Goal: Task Accomplishment & Management: Manage account settings

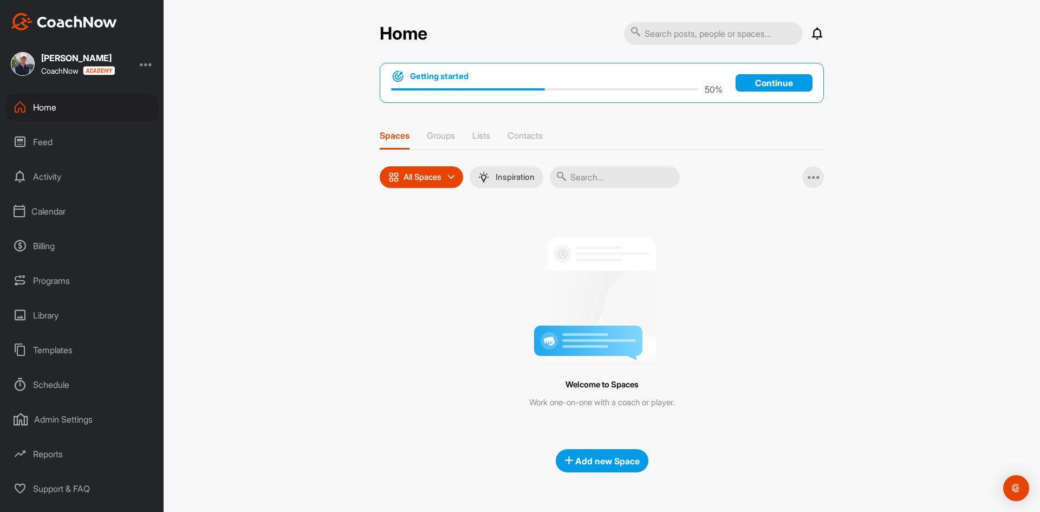
click at [59, 288] on div "Programs" at bounding box center [82, 280] width 153 height 27
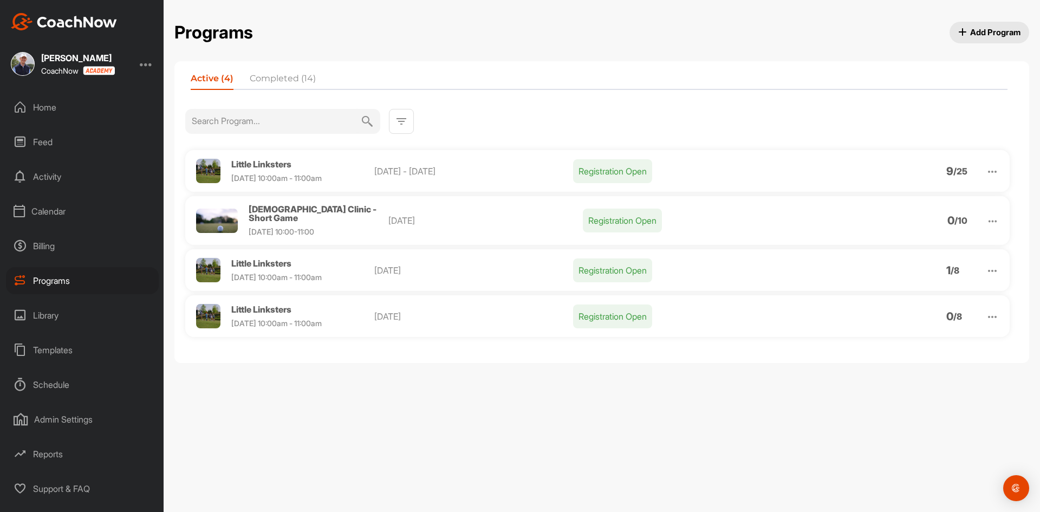
click at [305, 209] on span "[DEMOGRAPHIC_DATA] Clinic - Short Game" at bounding box center [313, 213] width 128 height 19
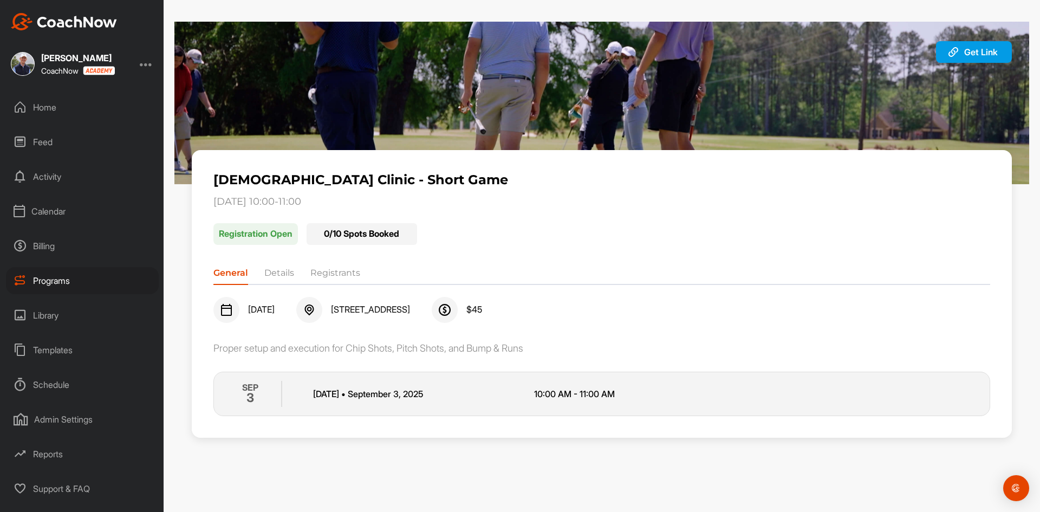
click at [283, 277] on li "Details" at bounding box center [279, 274] width 30 height 17
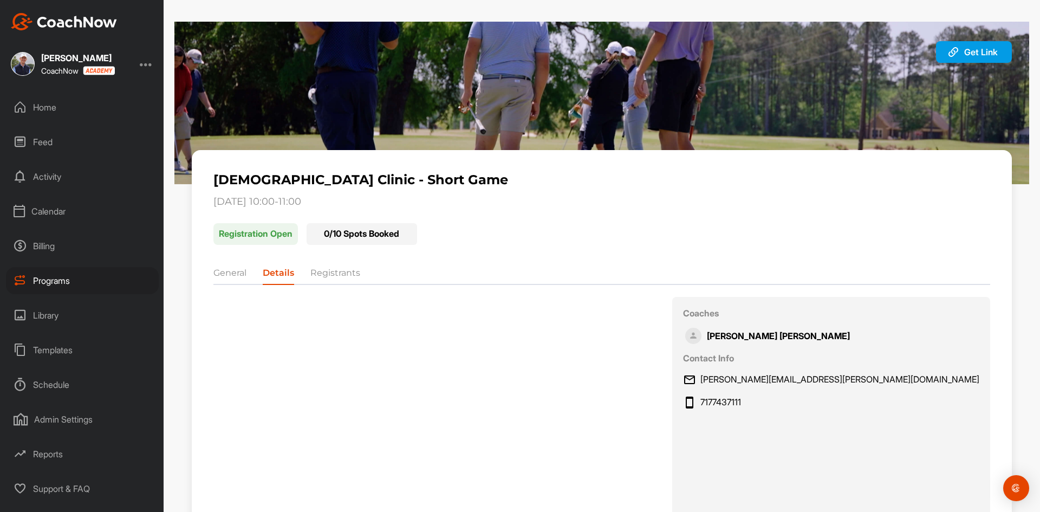
scroll to position [59, 0]
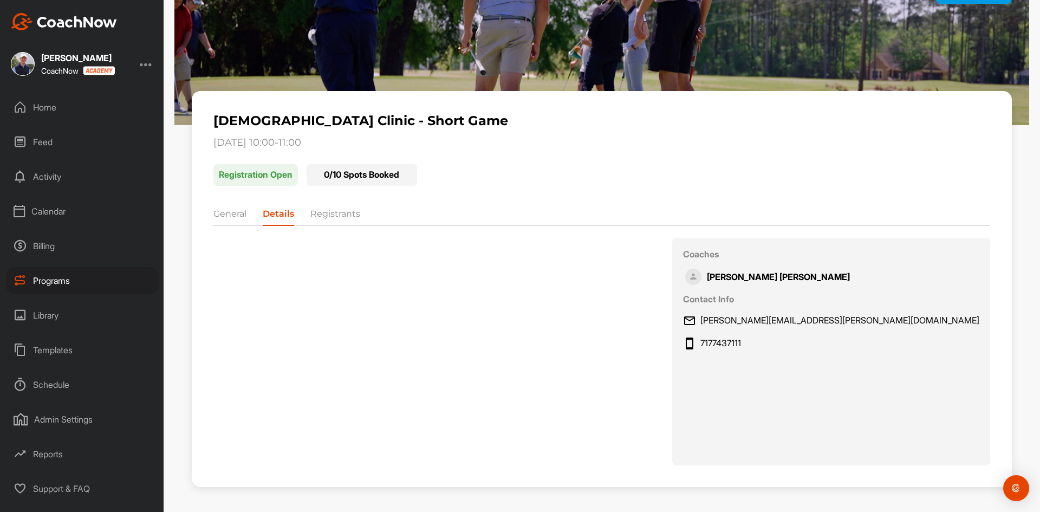
click at [323, 218] on li "Registrants" at bounding box center [335, 215] width 50 height 17
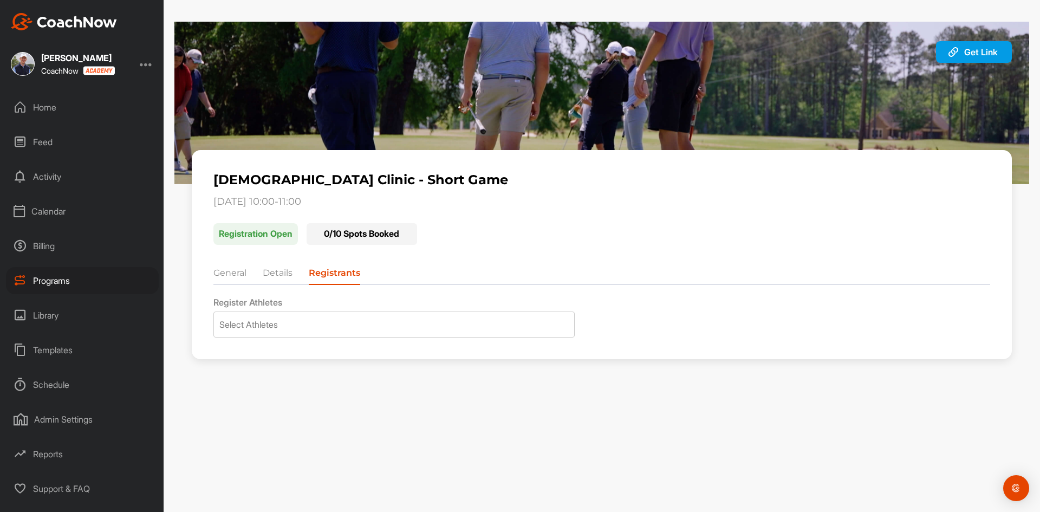
scroll to position [0, 0]
click at [249, 278] on ul "General Details Registrants" at bounding box center [601, 275] width 777 height 18
click at [247, 277] on ul "General Details Registrants" at bounding box center [601, 275] width 777 height 18
click at [245, 276] on li "General" at bounding box center [229, 274] width 33 height 17
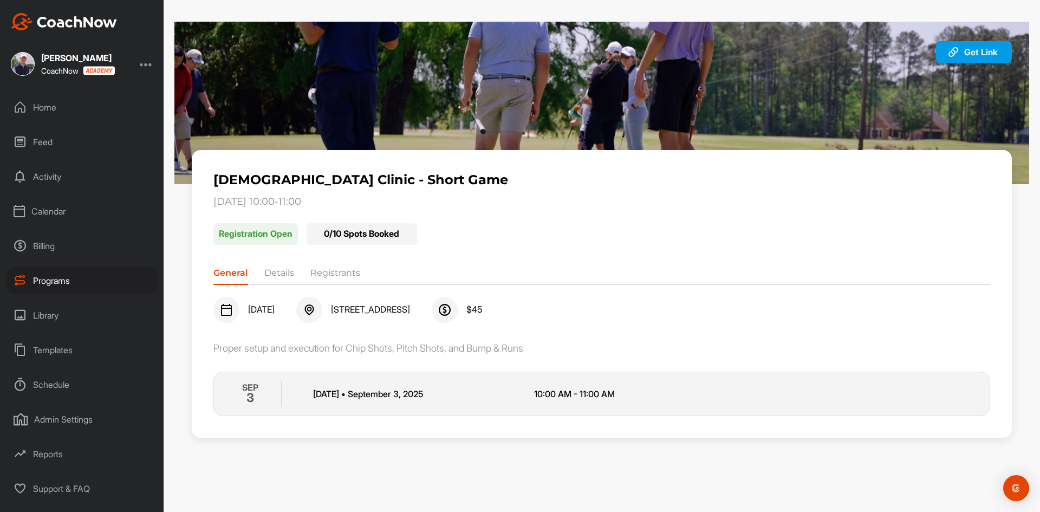
click at [147, 68] on div at bounding box center [146, 63] width 13 height 13
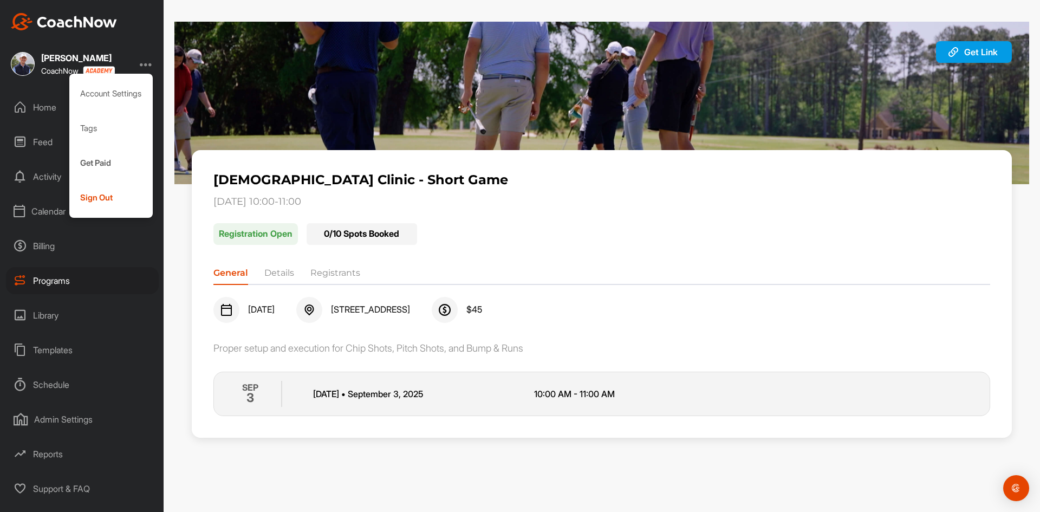
click at [102, 340] on div "Templates" at bounding box center [82, 349] width 153 height 27
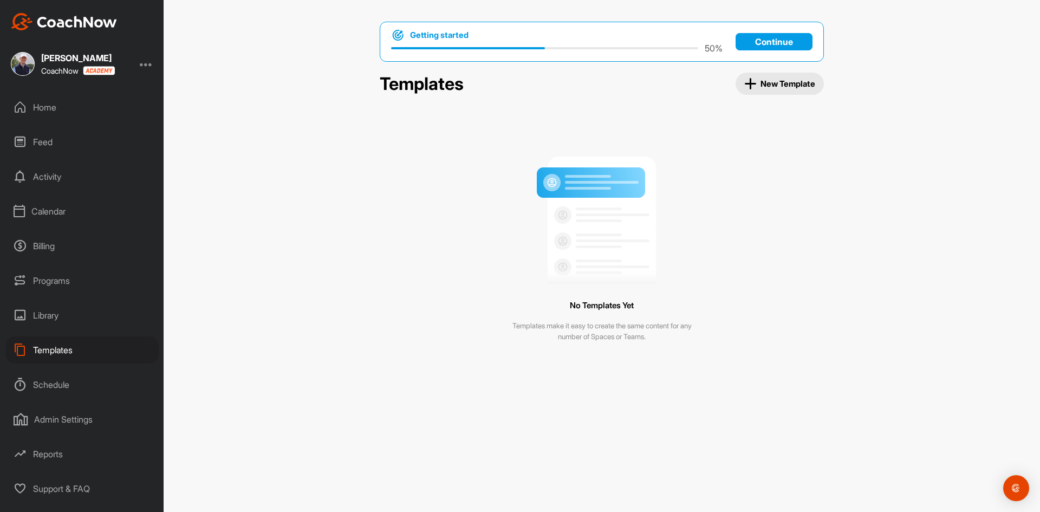
click at [76, 281] on div "Programs" at bounding box center [82, 280] width 153 height 27
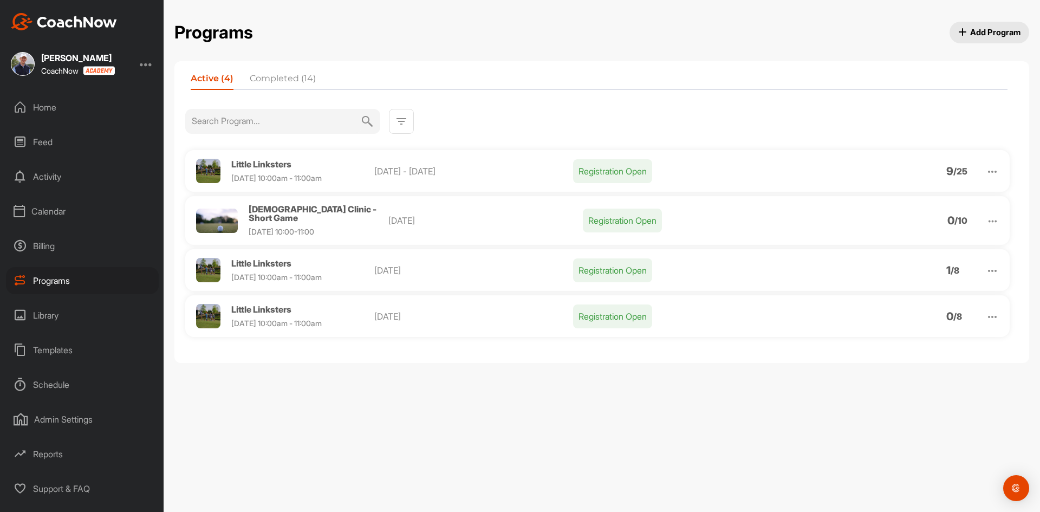
click at [988, 217] on img at bounding box center [992, 221] width 12 height 12
click at [906, 273] on li "Edit" at bounding box center [930, 277] width 133 height 17
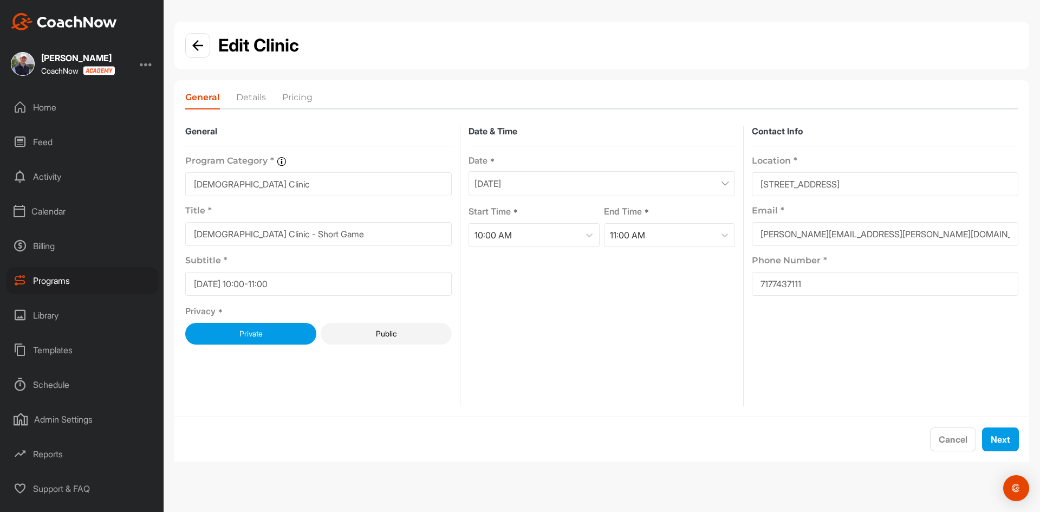
click at [579, 189] on div "[DATE]" at bounding box center [601, 183] width 266 height 25
click at [554, 302] on div "10" at bounding box center [558, 300] width 16 height 16
drag, startPoint x: 855, startPoint y: 236, endPoint x: 750, endPoint y: 245, distance: 105.5
click at [750, 245] on div "General Program Category * Organize your programs into categories for custom re…" at bounding box center [601, 266] width 833 height 281
type input "[PERSON_NAME][EMAIL_ADDRESS][PERSON_NAME][DOMAIN_NAME]"
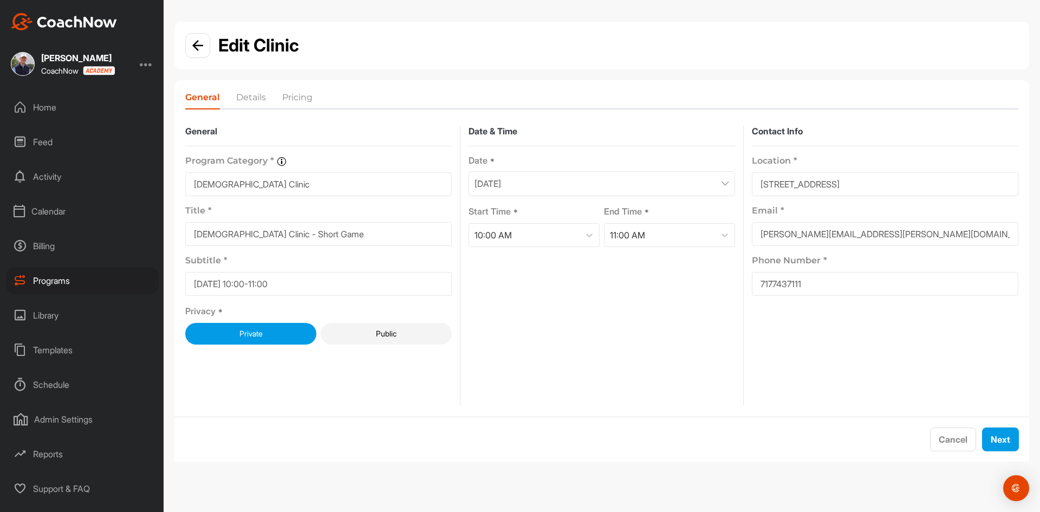
drag, startPoint x: 820, startPoint y: 282, endPoint x: 680, endPoint y: 281, distance: 139.7
click at [680, 281] on div "General Program Category * Organize your programs into categories for custom re…" at bounding box center [601, 266] width 833 height 281
type input "6107328991"
click at [998, 440] on button "Next" at bounding box center [1000, 439] width 37 height 24
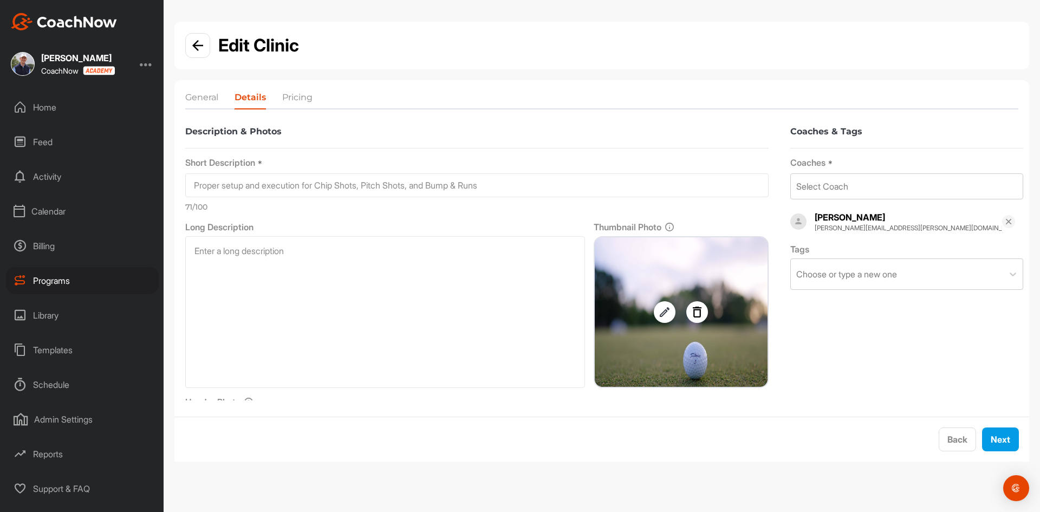
click at [1000, 426] on div "Back Next" at bounding box center [601, 438] width 855 height 44
click at [1000, 429] on button "Next" at bounding box center [1000, 439] width 37 height 24
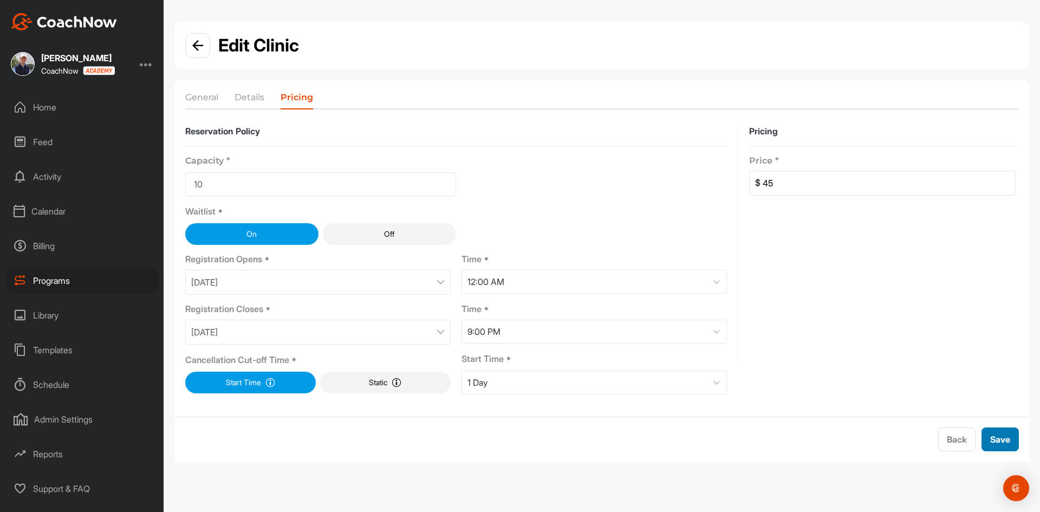
click at [1000, 431] on button "Save" at bounding box center [999, 439] width 37 height 24
